Goal: Information Seeking & Learning: Learn about a topic

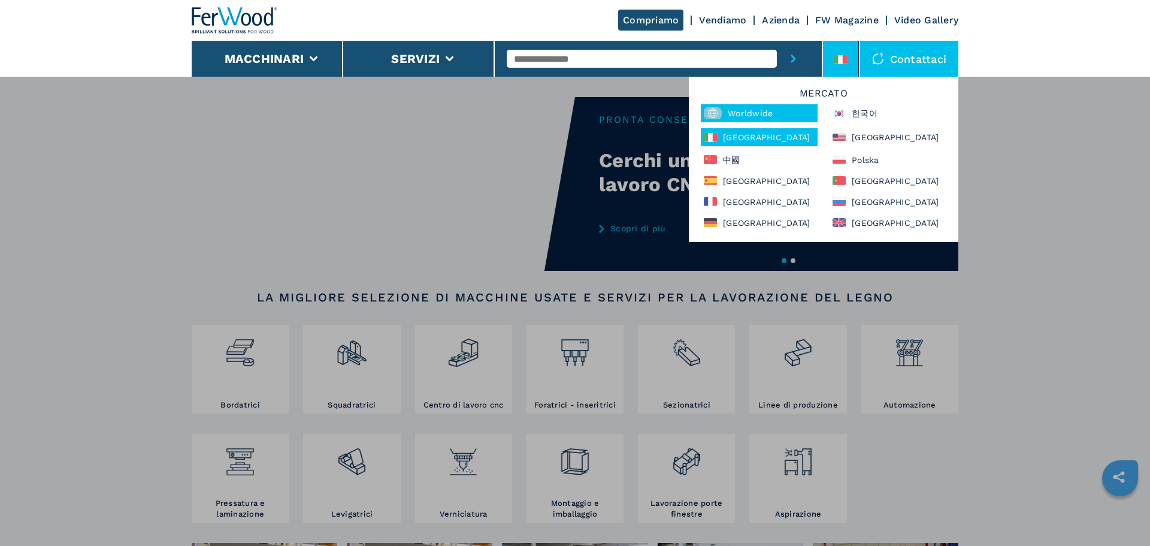
click at [756, 104] on div "Worldwide" at bounding box center [759, 113] width 117 height 18
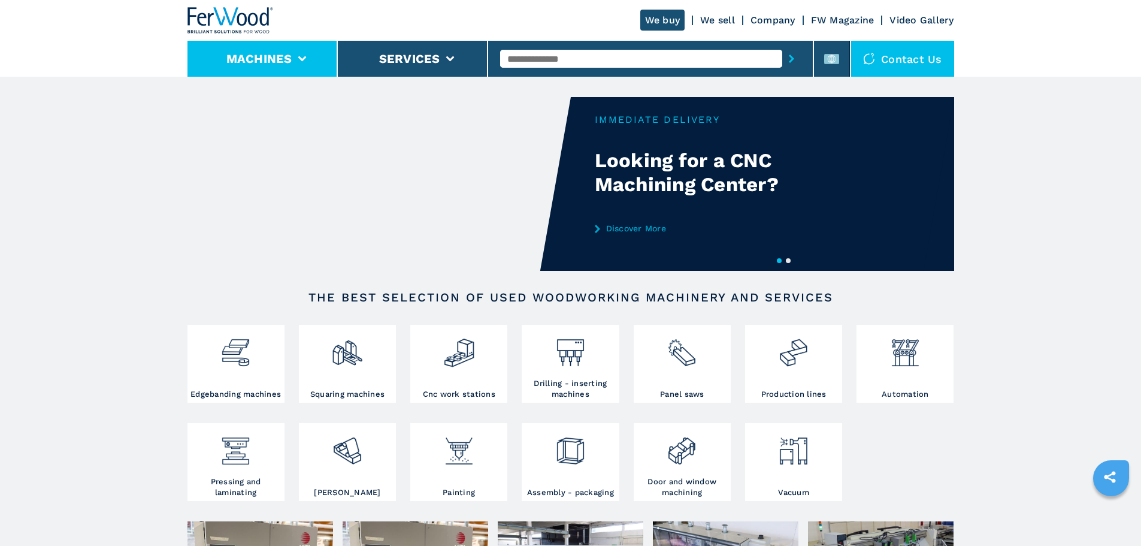
click at [297, 59] on li "Machines" at bounding box center [263, 59] width 150 height 36
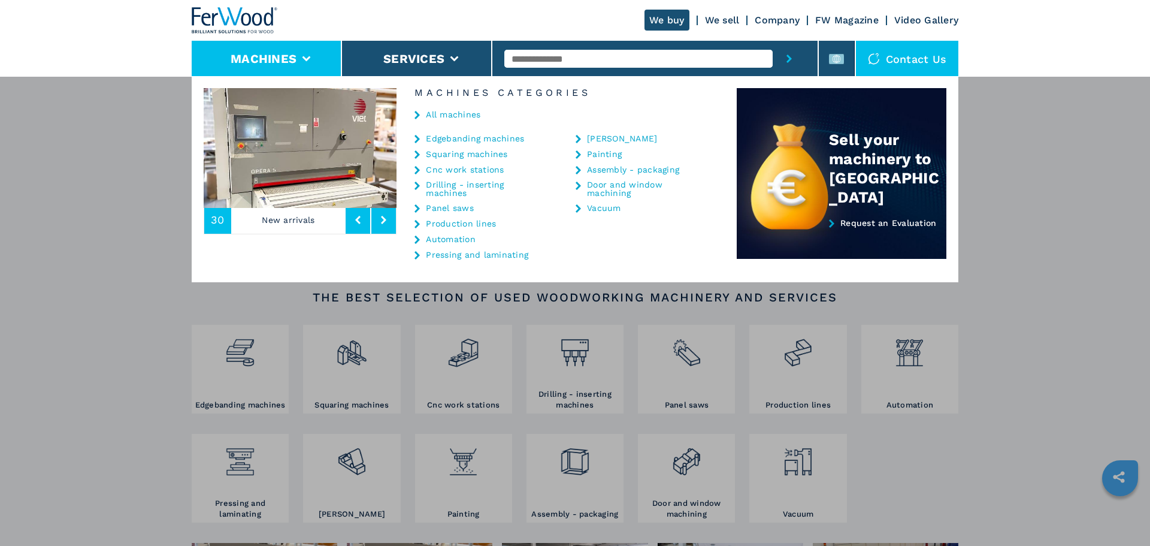
click at [451, 114] on link "All machines" at bounding box center [453, 114] width 55 height 8
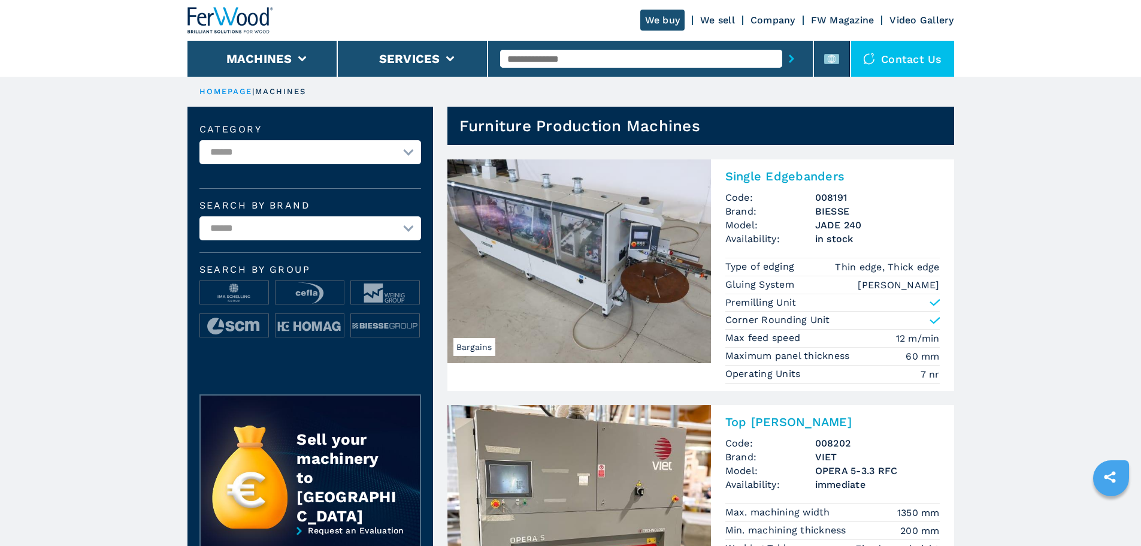
click at [823, 40] on div "We buy We sell Company FW Magazine Video Gallery" at bounding box center [571, 20] width 767 height 41
click at [827, 49] on li at bounding box center [832, 59] width 36 height 36
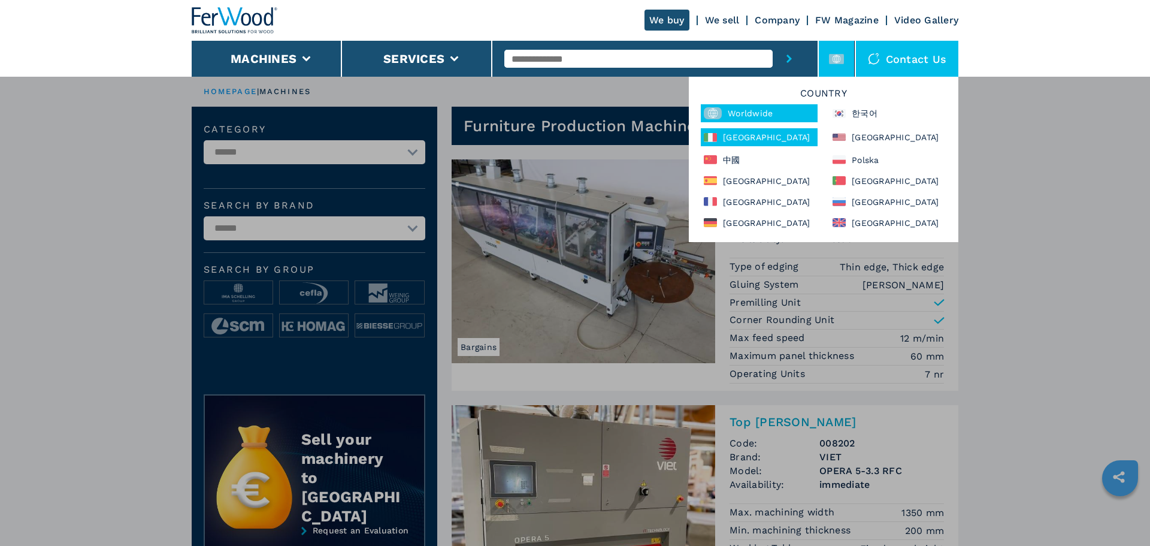
click at [758, 133] on div "[GEOGRAPHIC_DATA]" at bounding box center [759, 137] width 117 height 18
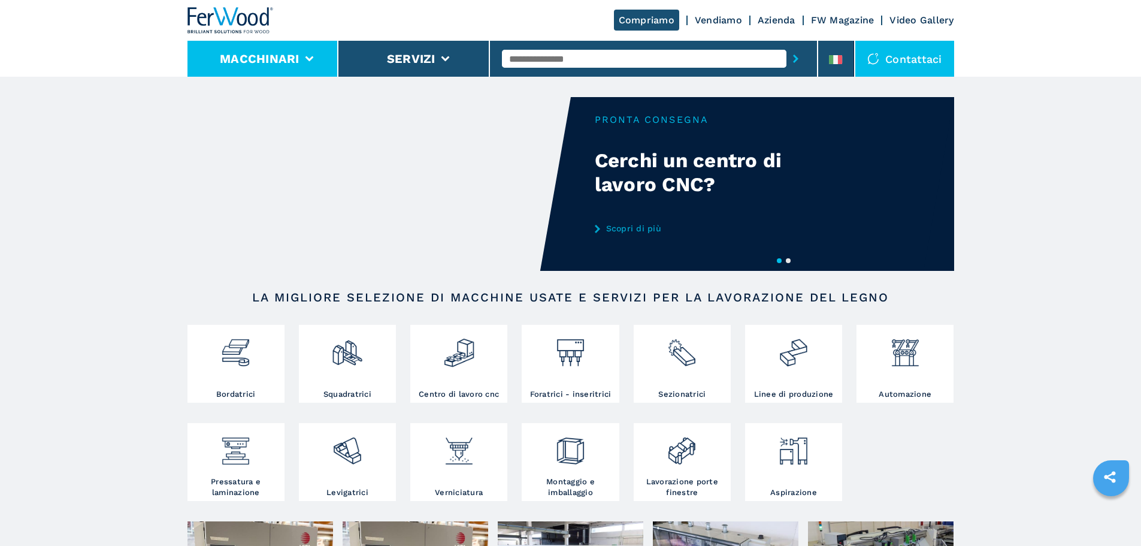
click at [292, 53] on button "Macchinari" at bounding box center [260, 59] width 80 height 14
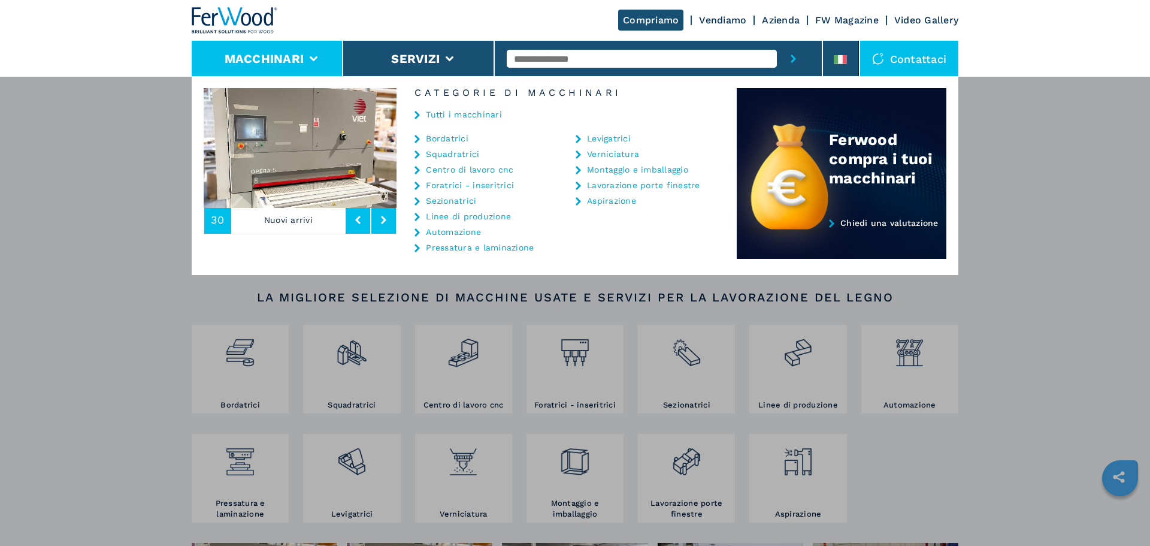
click at [425, 108] on div "Tutti i macchinari" at bounding box center [567, 116] width 340 height 36
click at [473, 112] on link "Tutti i macchinari" at bounding box center [464, 114] width 76 height 8
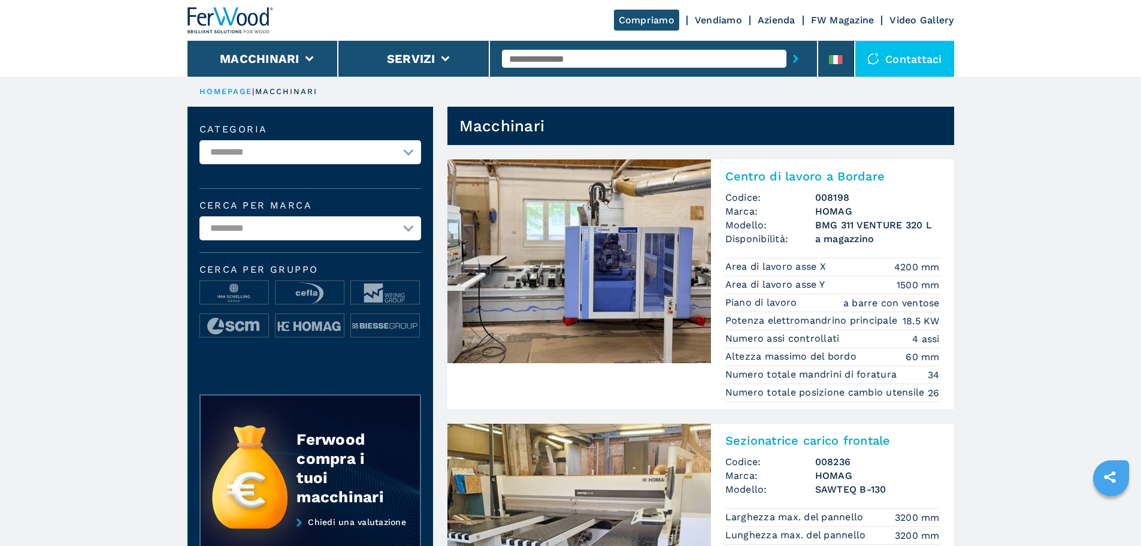
click at [253, 19] on img at bounding box center [231, 20] width 86 height 26
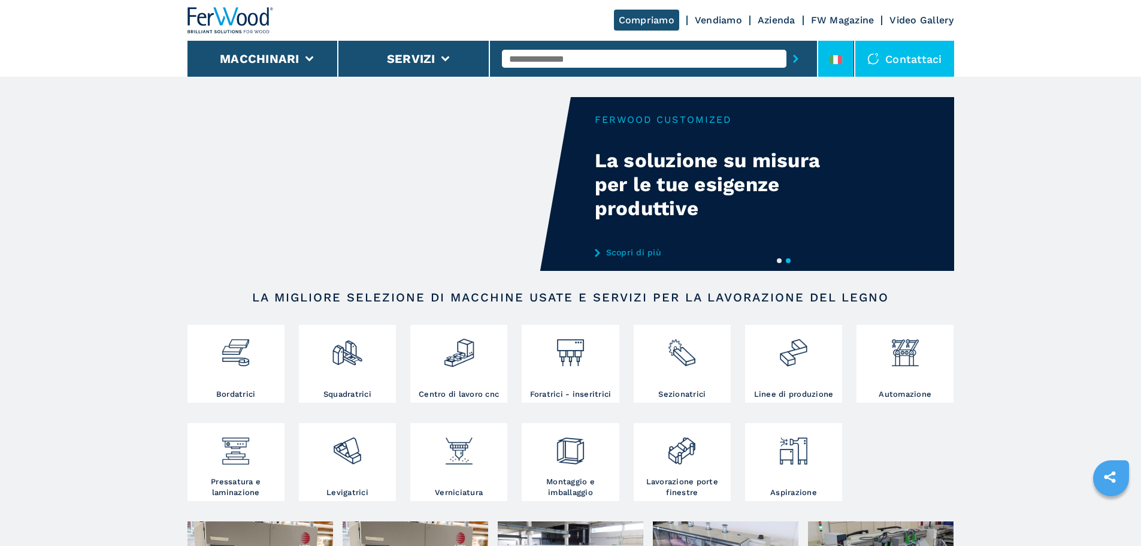
click at [835, 65] on div at bounding box center [835, 62] width 13 height 14
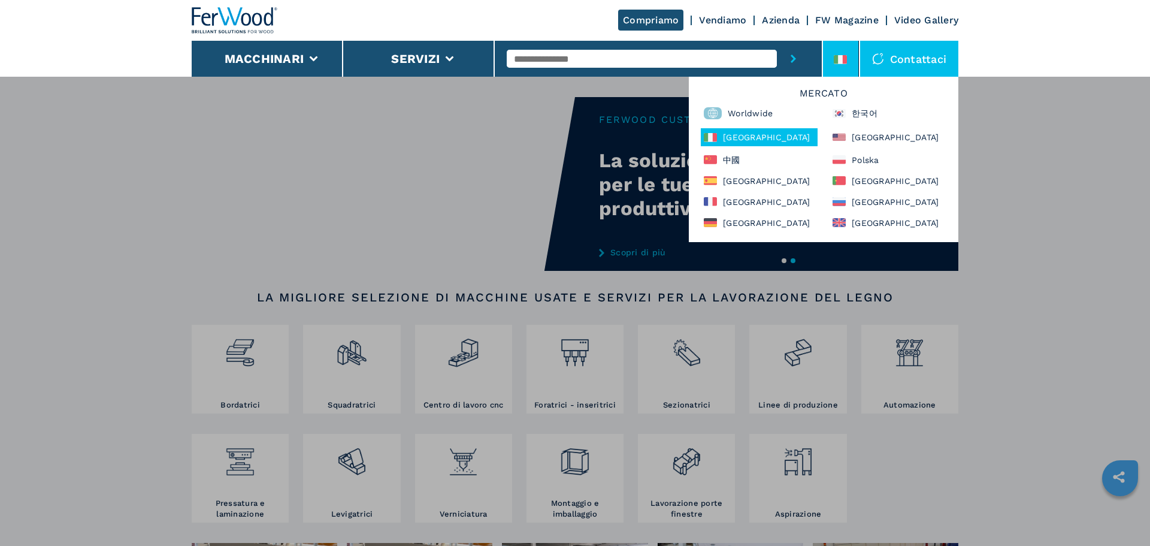
click at [748, 103] on h6 "Mercato" at bounding box center [824, 97] width 258 height 16
click at [748, 122] on div "Worldwide" at bounding box center [759, 113] width 117 height 18
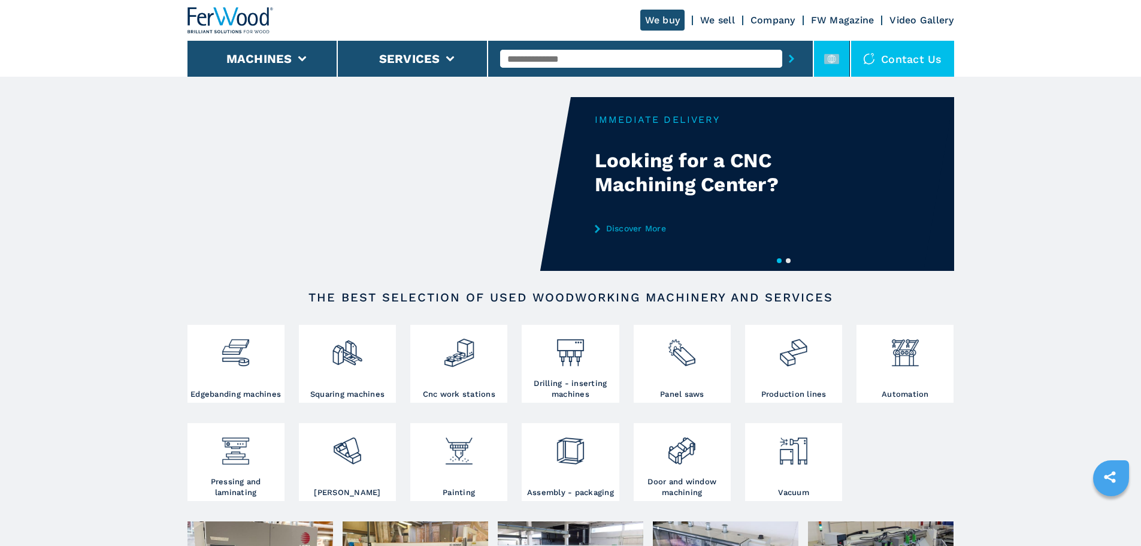
click at [822, 65] on li at bounding box center [832, 59] width 36 height 36
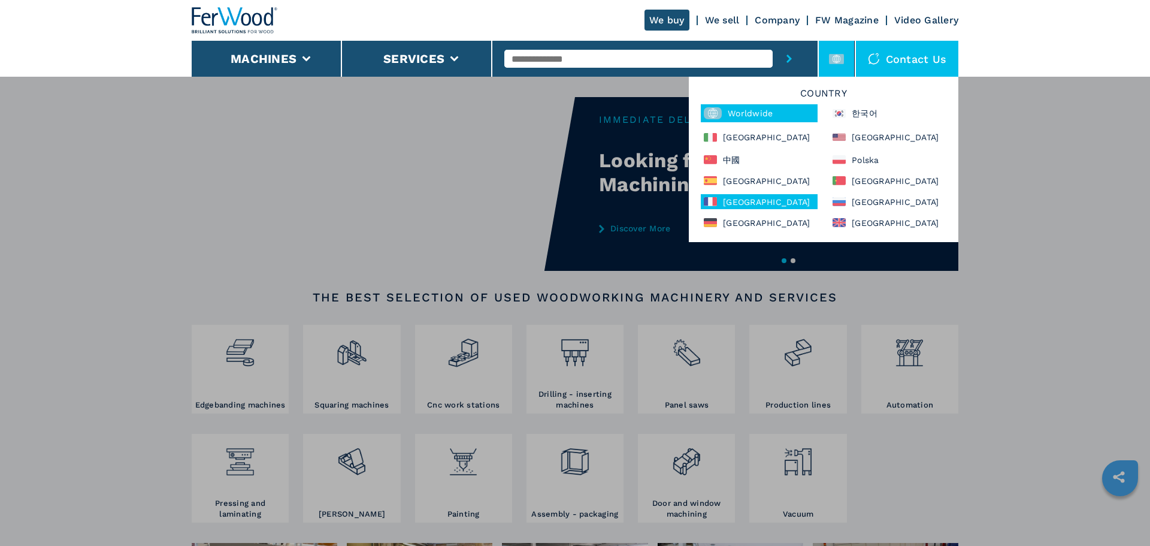
click at [742, 203] on div "[GEOGRAPHIC_DATA]" at bounding box center [759, 201] width 117 height 15
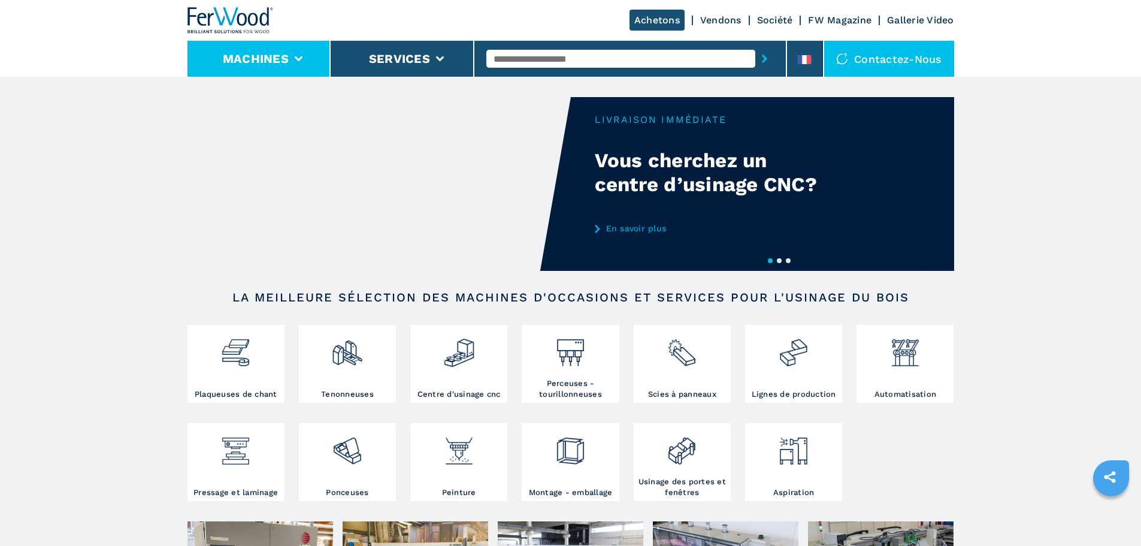
click at [272, 58] on button "Machines" at bounding box center [256, 59] width 66 height 14
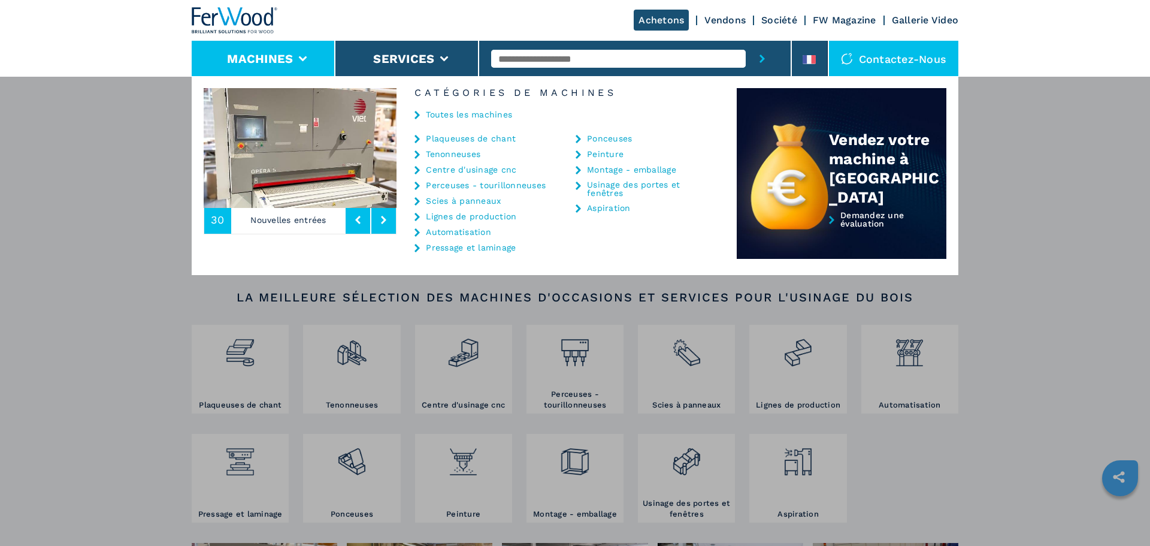
click at [466, 119] on link "Toutes les machines" at bounding box center [469, 114] width 86 height 8
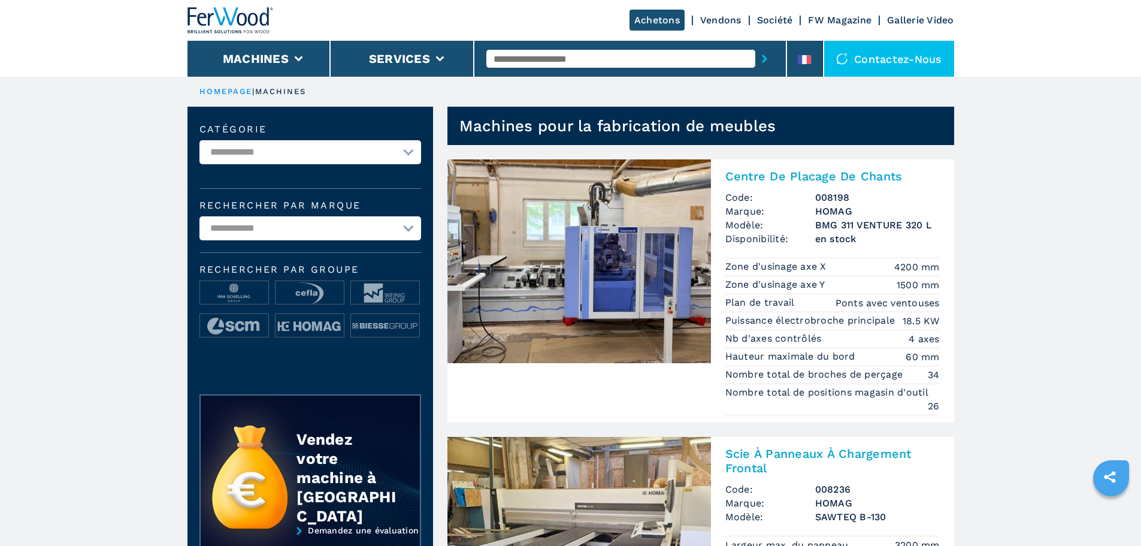
click at [203, 12] on img at bounding box center [231, 20] width 86 height 26
